Goal: Task Accomplishment & Management: Manage account settings

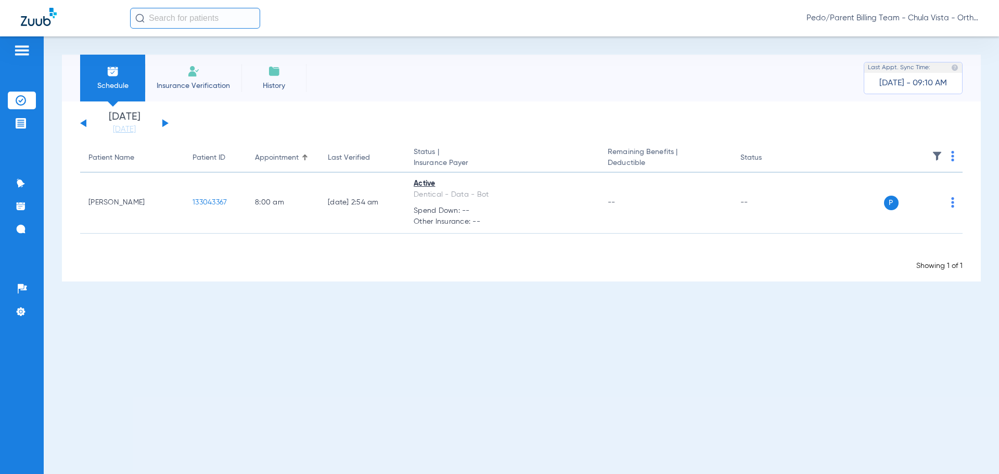
click at [940, 14] on span "Pedo/Parent Billing Team - Chula Vista - Ortho | The Super Dentists" at bounding box center [892, 18] width 172 height 10
click at [925, 59] on span "Log out" at bounding box center [939, 57] width 58 height 7
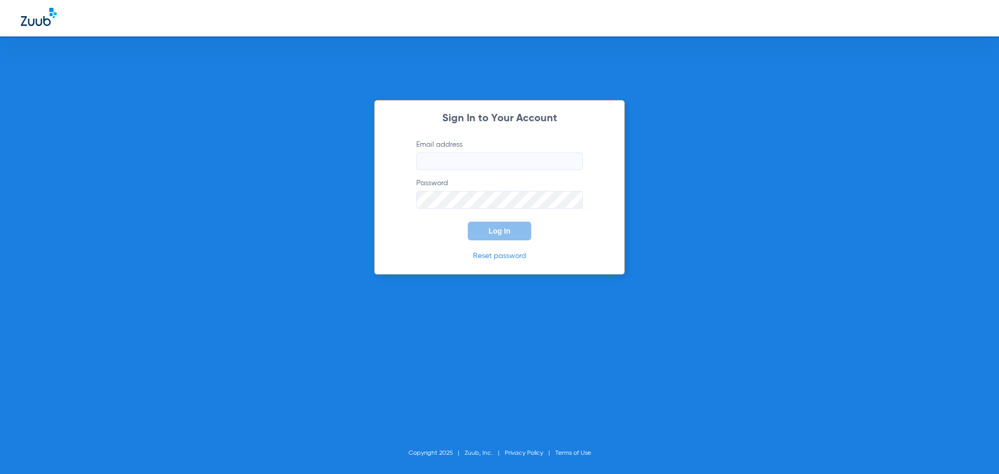
type input "[EMAIL_ADDRESS][DOMAIN_NAME]"
click at [491, 161] on input "[EMAIL_ADDRESS][DOMAIN_NAME]" at bounding box center [499, 161] width 166 height 18
click at [495, 228] on span "Log In" at bounding box center [499, 231] width 22 height 8
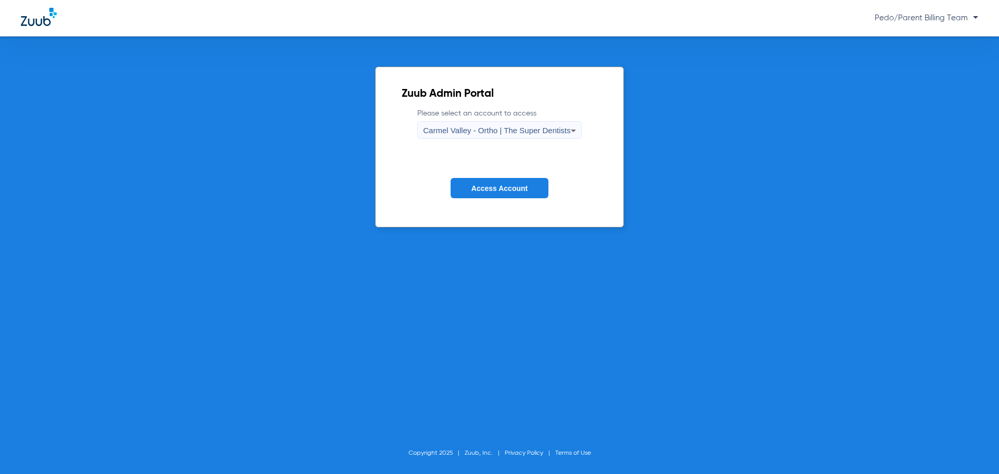
click at [533, 119] on label "Please select an account to access [GEOGRAPHIC_DATA] - Ortho | The Super Dentis…" at bounding box center [499, 123] width 164 height 31
click at [504, 130] on span "Carmel Valley - Ortho | The Super Dentists" at bounding box center [496, 130] width 147 height 9
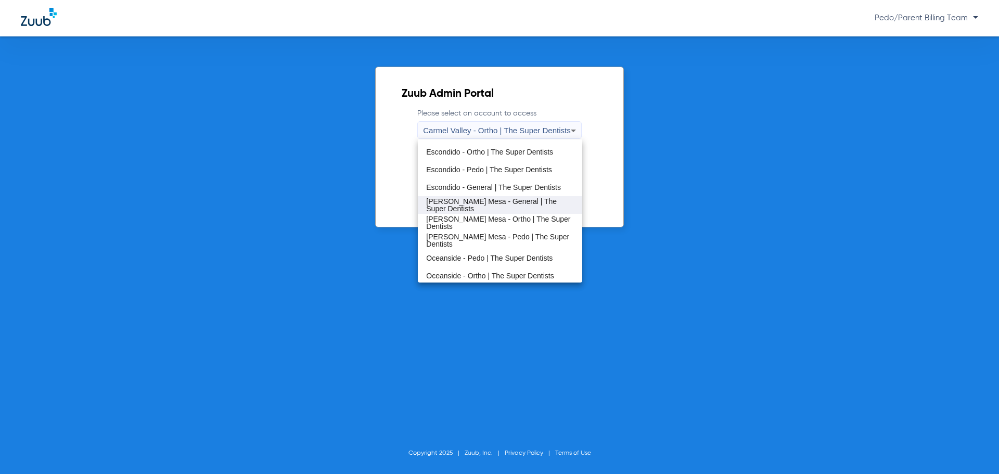
scroll to position [122, 0]
click at [463, 273] on span "Oceanside - Ortho | The Super Dentists" at bounding box center [489, 273] width 127 height 7
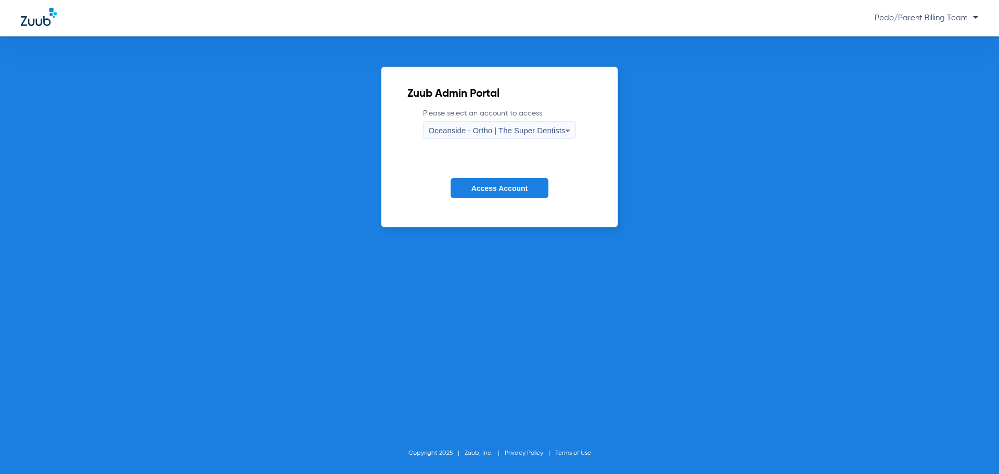
click at [477, 185] on span "Access Account" at bounding box center [499, 188] width 56 height 8
